Goal: Task Accomplishment & Management: Complete application form

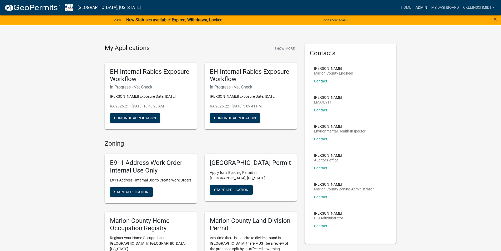
click at [416, 7] on link "Admin" at bounding box center [421, 8] width 16 height 10
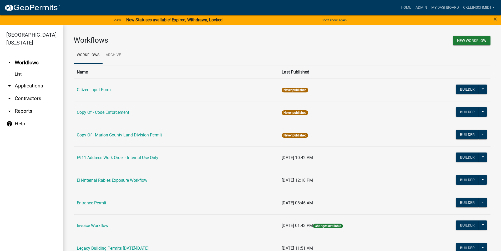
click at [36, 79] on link "arrow_drop_down Applications" at bounding box center [31, 85] width 63 height 13
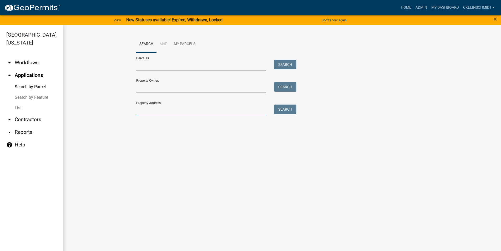
click at [174, 107] on input "Property Address:" at bounding box center [201, 109] width 130 height 11
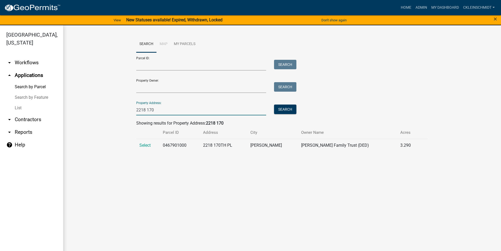
type input "2218 170"
click at [147, 142] on td "Select" at bounding box center [148, 145] width 24 height 13
click at [145, 146] on span "Select" at bounding box center [144, 145] width 11 height 5
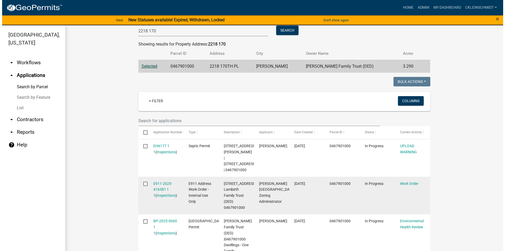
scroll to position [123, 0]
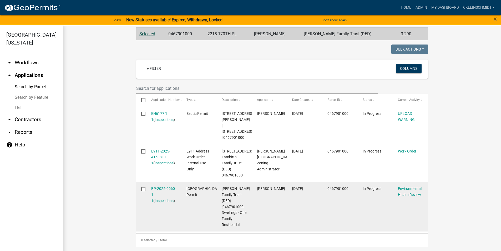
click at [162, 185] on datatable-body-cell "BP-2025-0060 1 1 ( Inspections )" at bounding box center [163, 206] width 35 height 49
click at [162, 186] on link "BP-2025-0060 1 1" at bounding box center [163, 194] width 24 height 16
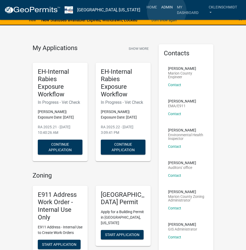
click at [167, 11] on link "Admin" at bounding box center [167, 7] width 16 height 10
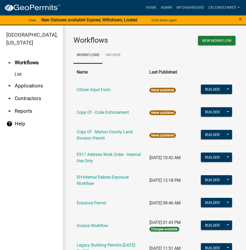
click at [22, 82] on link "arrow_drop_down Applications" at bounding box center [31, 85] width 63 height 13
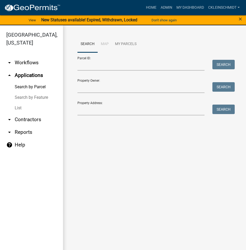
click at [24, 103] on link "List" at bounding box center [31, 108] width 63 height 11
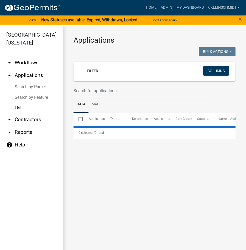
click at [80, 85] on input "text" at bounding box center [141, 90] width 134 height 11
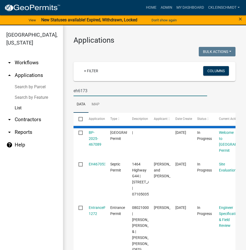
type input "eh6173"
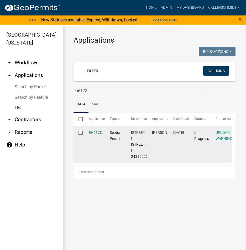
click at [100, 131] on link "EH6173" at bounding box center [95, 132] width 13 height 4
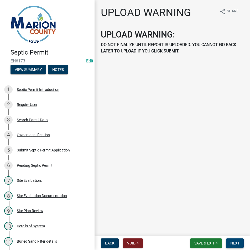
click at [238, 240] on button "Next" at bounding box center [235, 242] width 18 height 9
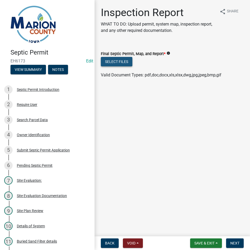
click at [127, 65] on button "Select files" at bounding box center [117, 61] width 32 height 9
click at [112, 60] on button "Select files" at bounding box center [117, 61] width 32 height 9
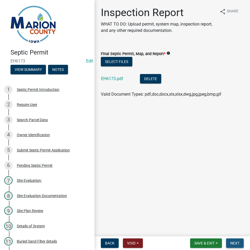
click at [233, 243] on span "Next" at bounding box center [235, 243] width 9 height 4
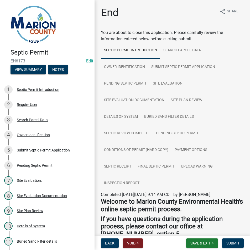
click at [247, 241] on nav "Back Void Withdraw Lock Expire Void Save & Exit Save Save & Exit Submit" at bounding box center [173, 243] width 156 height 14
click at [238, 244] on span "Submit" at bounding box center [233, 243] width 13 height 4
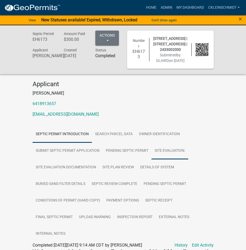
click at [165, 155] on link "Site Evaluation:" at bounding box center [170, 150] width 37 height 17
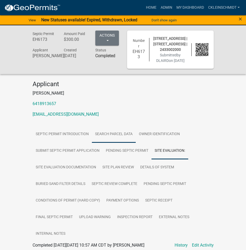
scroll to position [53, 0]
